Goal: Entertainment & Leisure: Browse casually

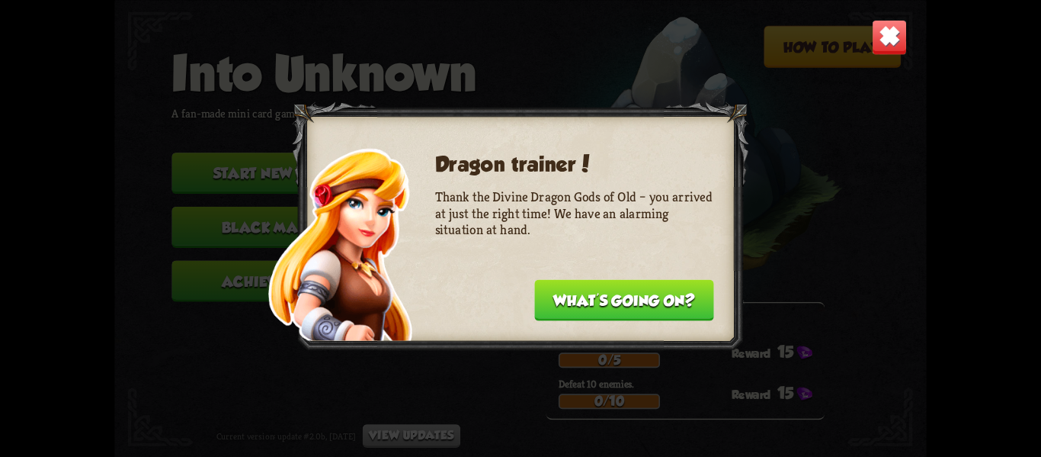
click at [617, 300] on button "What's going on?" at bounding box center [623, 299] width 179 height 41
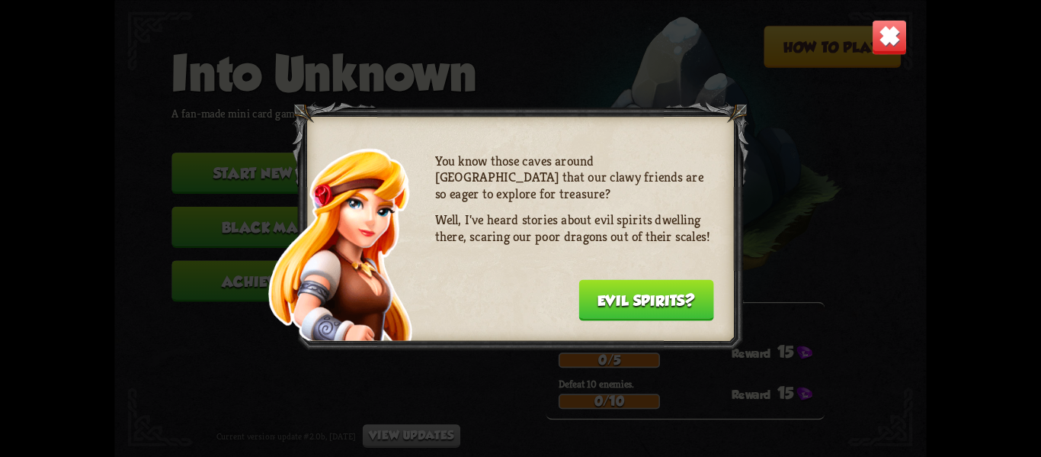
click at [617, 300] on button "Evil spirits?" at bounding box center [646, 299] width 136 height 41
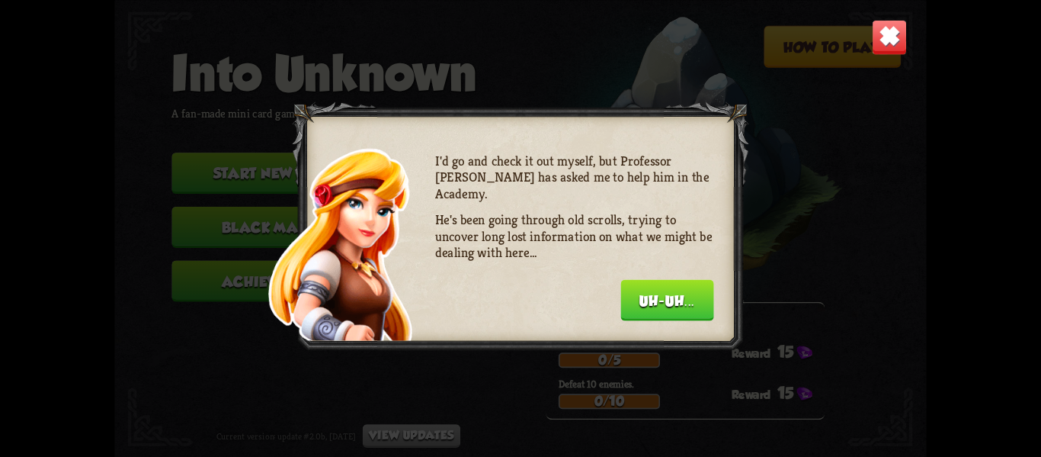
click at [617, 300] on div "I'd go and check it out myself, but Professor [PERSON_NAME] has asked me to hel…" at bounding box center [574, 234] width 279 height 165
click at [655, 298] on button "Uh-uh..." at bounding box center [666, 299] width 93 height 41
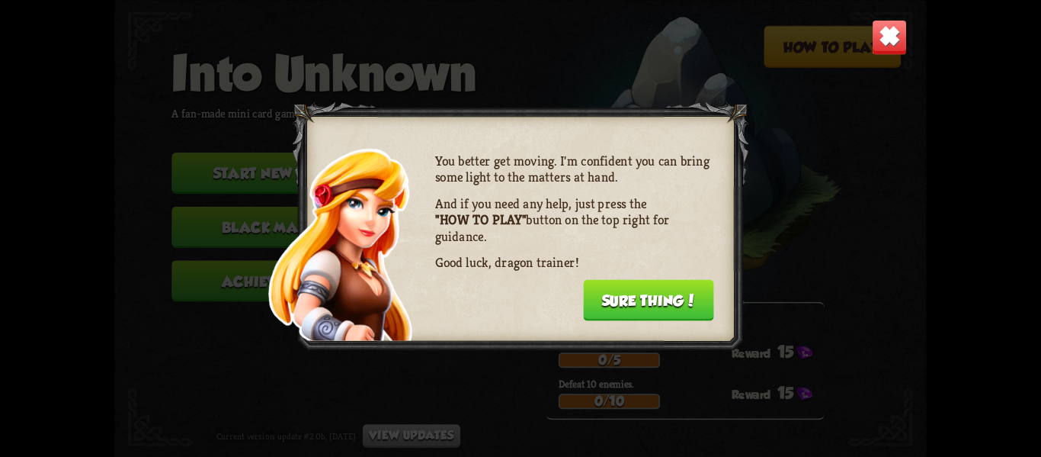
click at [655, 298] on button "Sure thing!" at bounding box center [648, 299] width 131 height 41
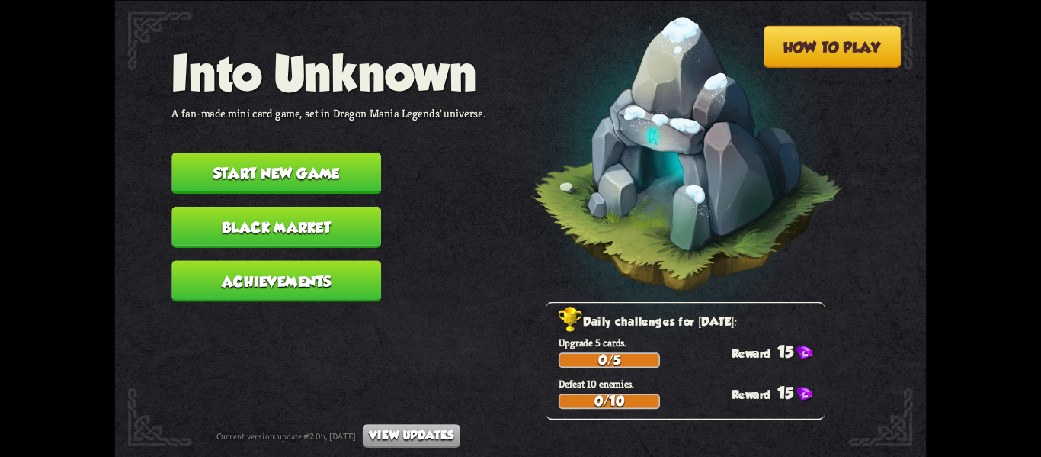
click at [374, 152] on button "Start new game" at bounding box center [276, 172] width 210 height 41
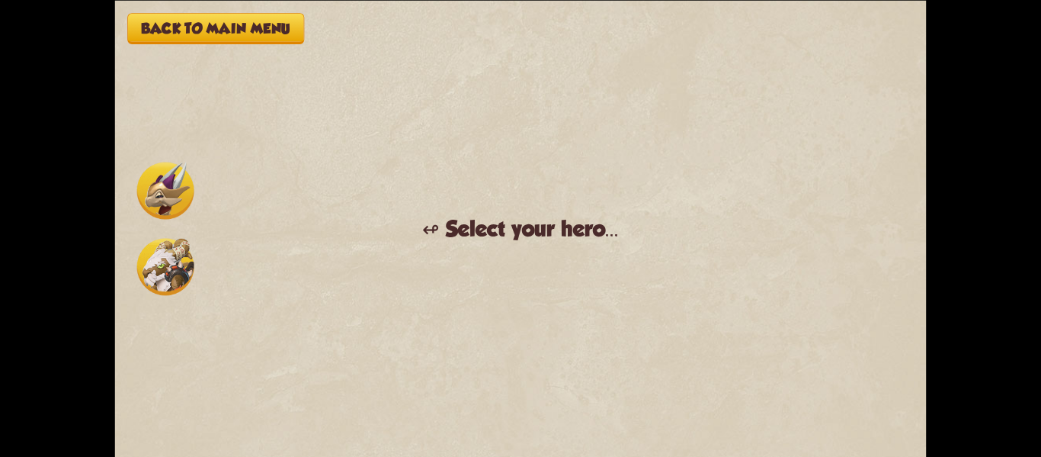
click at [161, 201] on img at bounding box center [165, 190] width 57 height 57
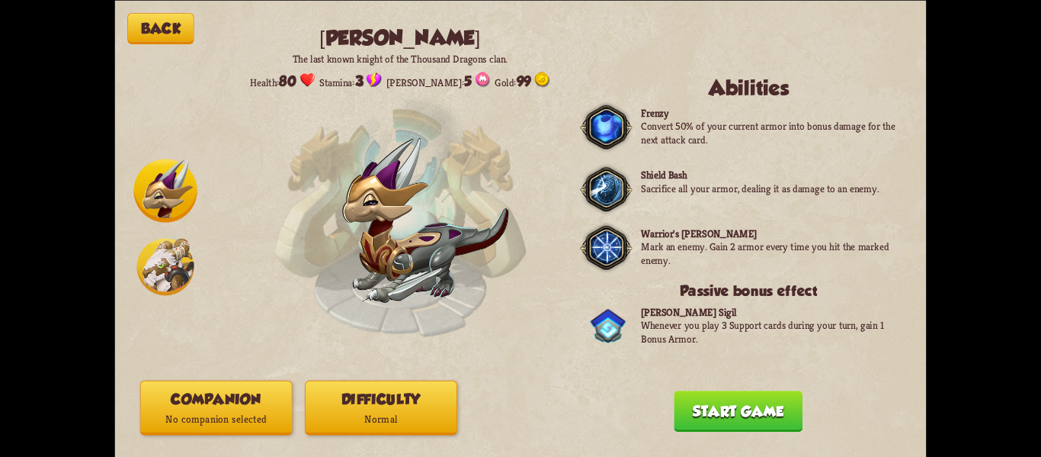
click at [768, 425] on button "Start game" at bounding box center [738, 410] width 129 height 41
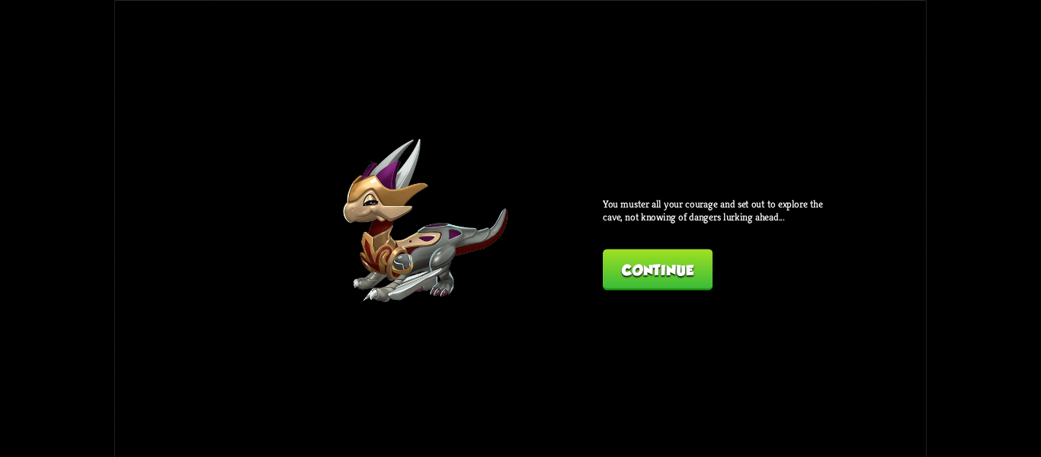
click at [624, 255] on button "Continue" at bounding box center [658, 268] width 110 height 41
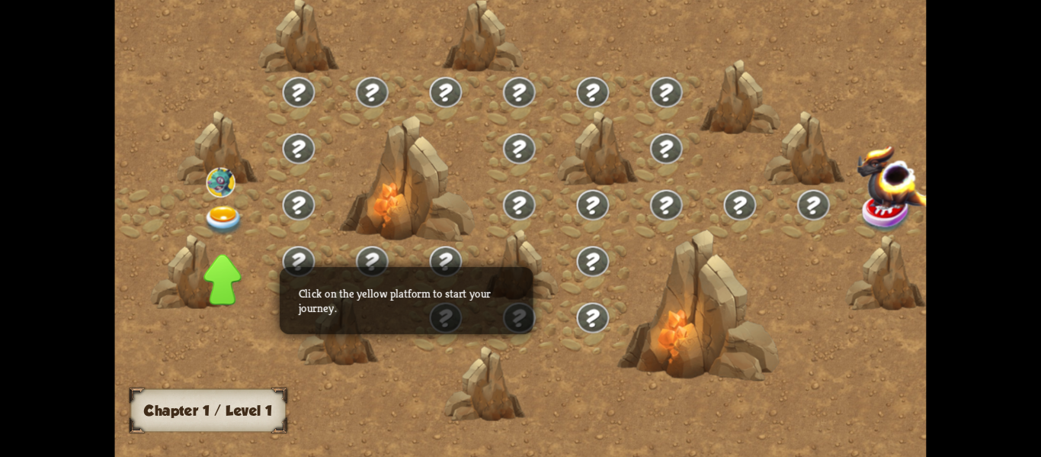
click at [857, 203] on img at bounding box center [904, 177] width 94 height 66
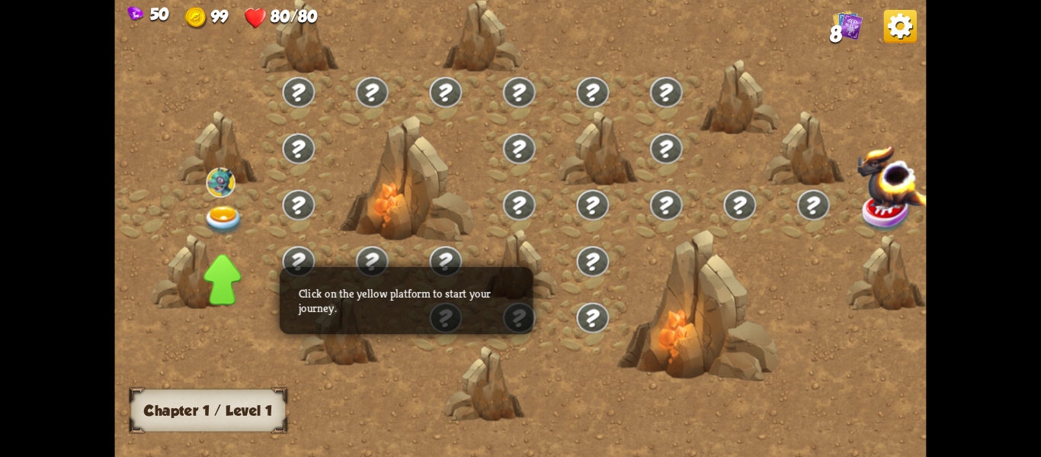
click at [226, 222] on img at bounding box center [223, 220] width 40 height 30
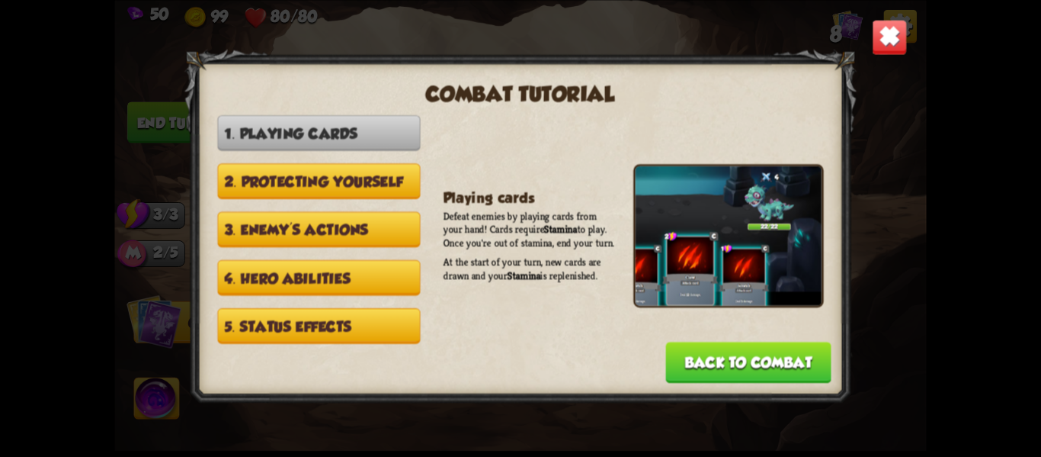
click at [684, 343] on button "Back to combat" at bounding box center [748, 361] width 165 height 41
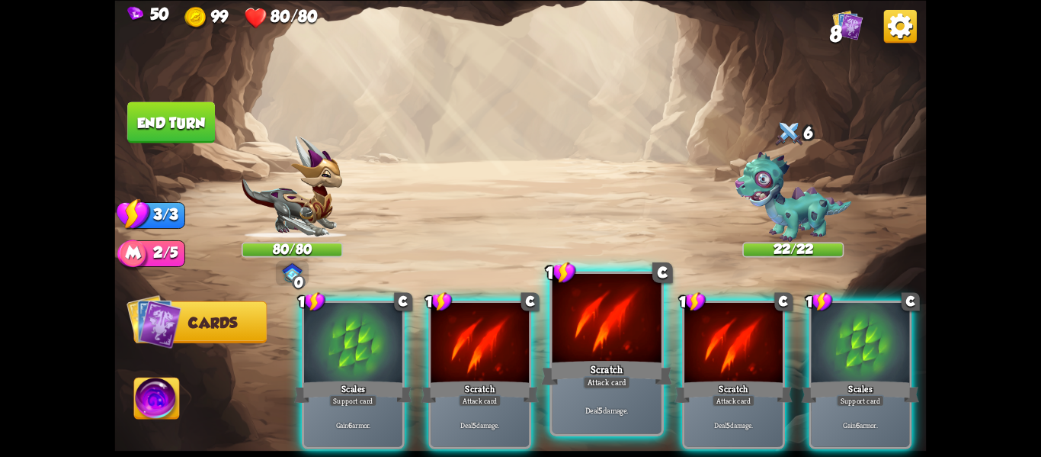
click at [626, 339] on div at bounding box center [607, 320] width 109 height 92
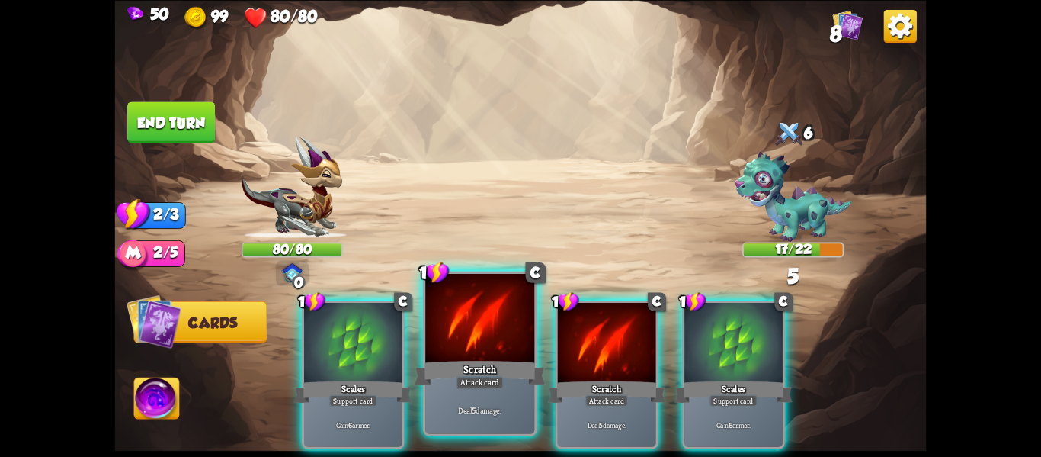
click at [511, 425] on div "Deal 5 damage." at bounding box center [479, 409] width 109 height 47
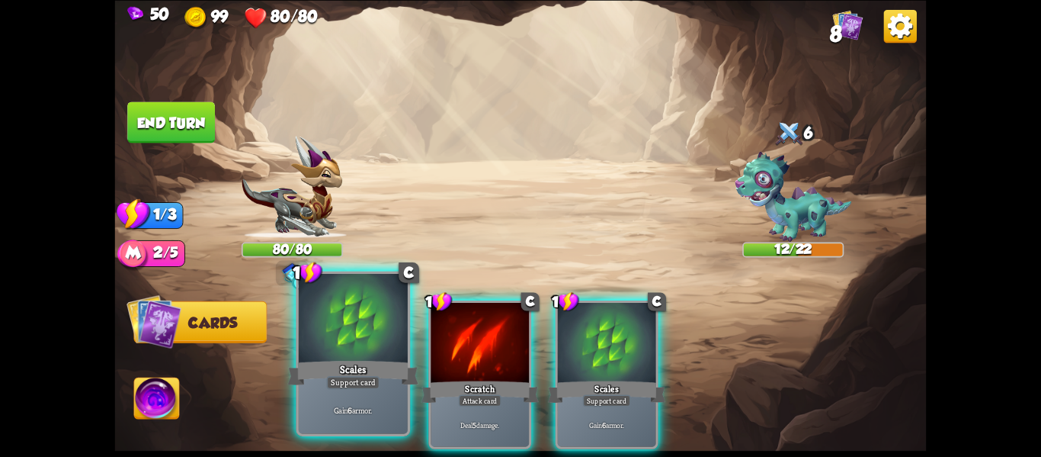
click at [379, 397] on div "Gain 6 armor." at bounding box center [353, 409] width 109 height 47
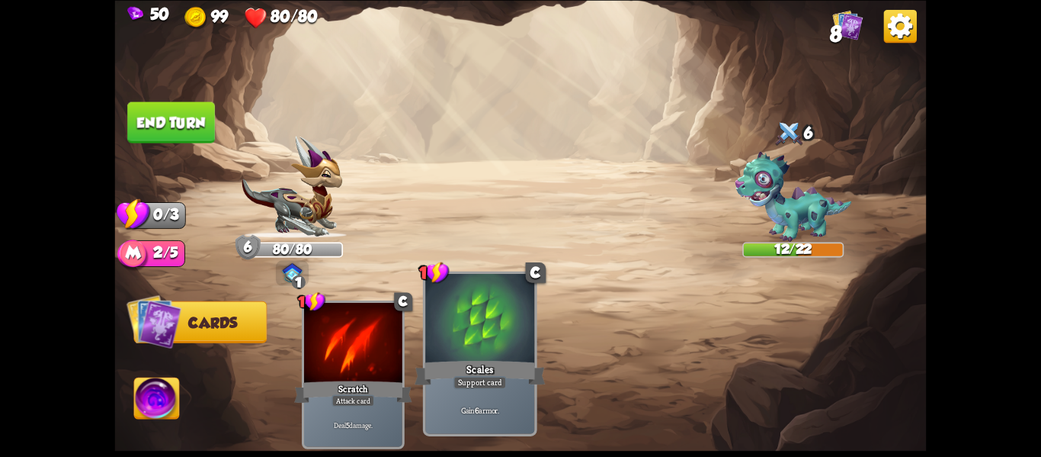
click at [457, 402] on div "Gain 6 armor." at bounding box center [479, 409] width 109 height 47
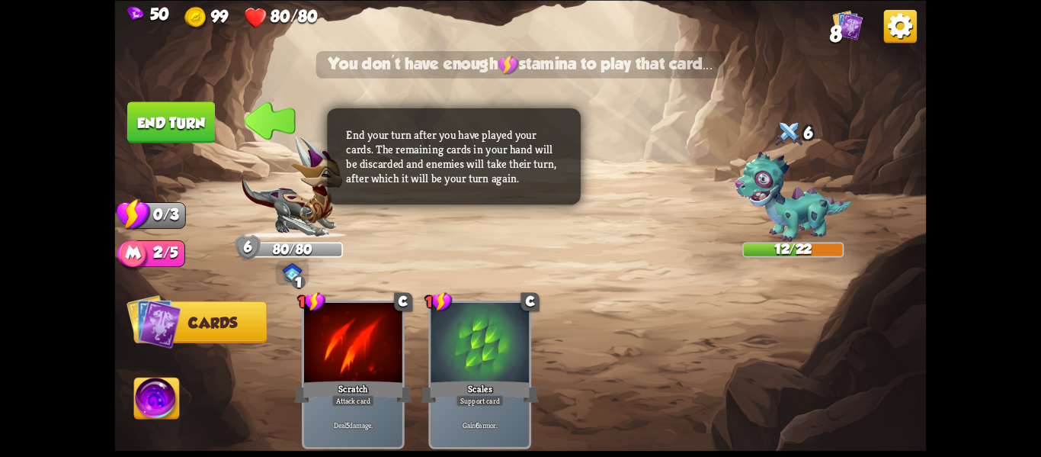
click at [170, 110] on button "End turn" at bounding box center [171, 121] width 88 height 41
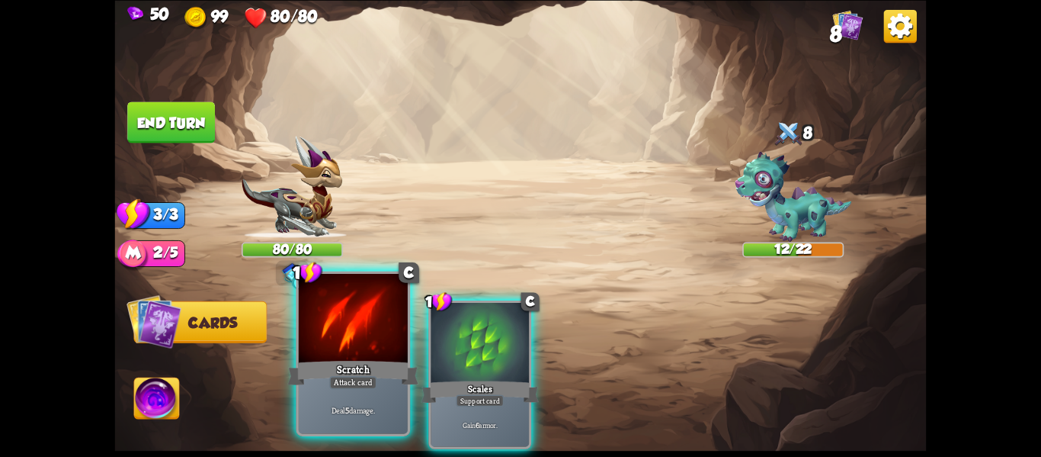
click at [370, 346] on div at bounding box center [353, 320] width 109 height 92
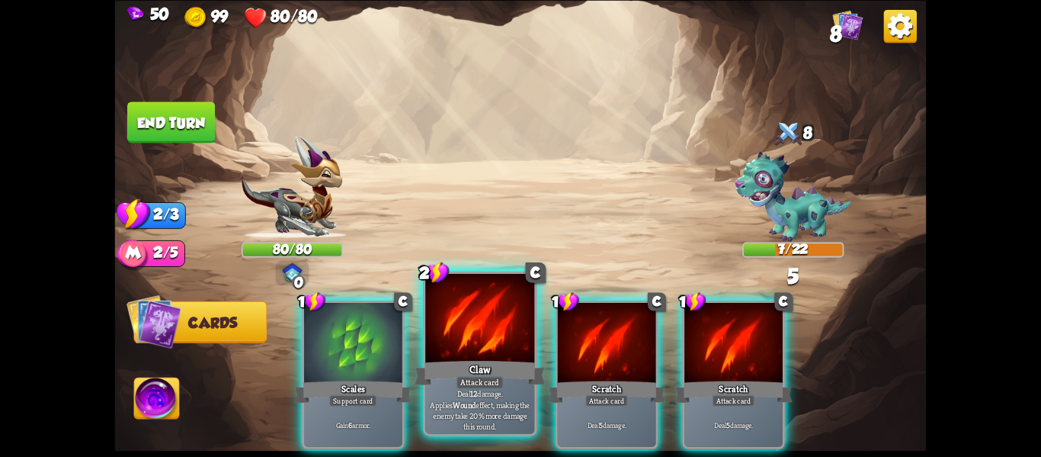
click at [434, 345] on div at bounding box center [479, 320] width 109 height 92
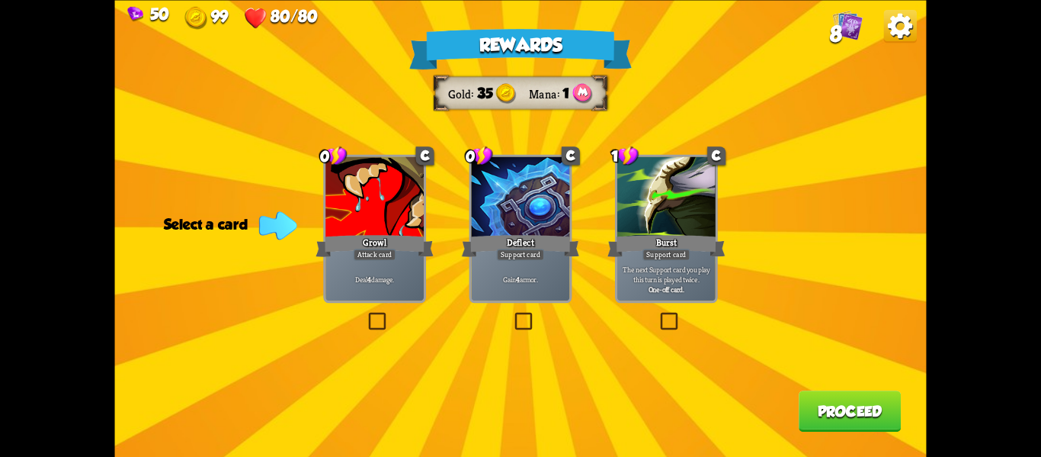
click at [658, 314] on label at bounding box center [658, 314] width 0 height 0
click at [0, 0] on input "checkbox" at bounding box center [0, 0] width 0 height 0
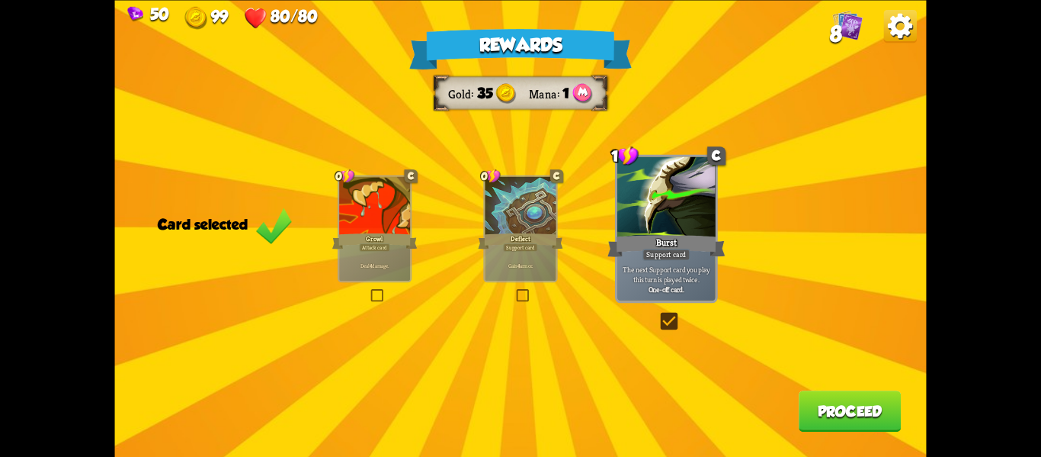
click at [851, 413] on button "Proceed" at bounding box center [850, 410] width 102 height 41
